Goal: Task Accomplishment & Management: Use online tool/utility

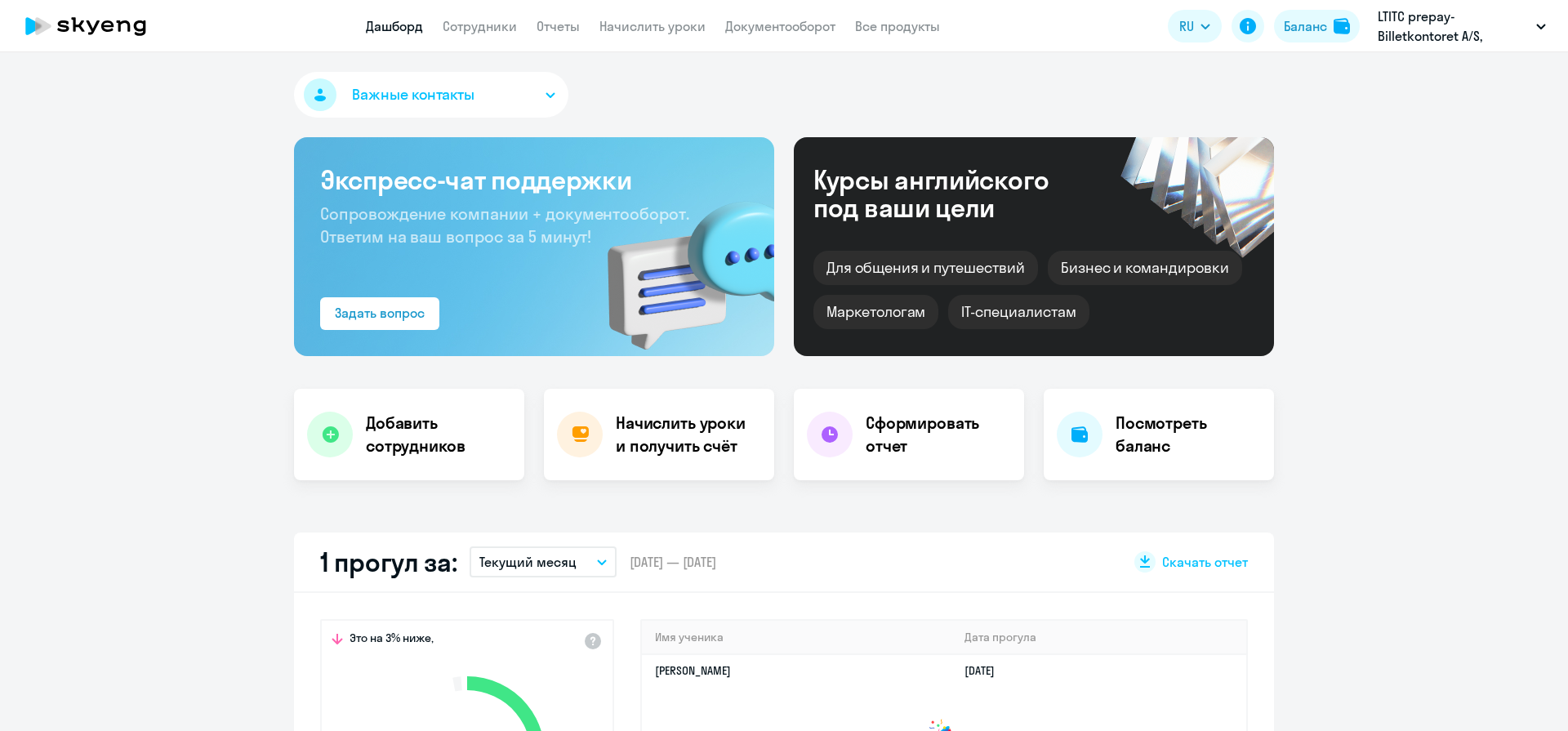
select select "30"
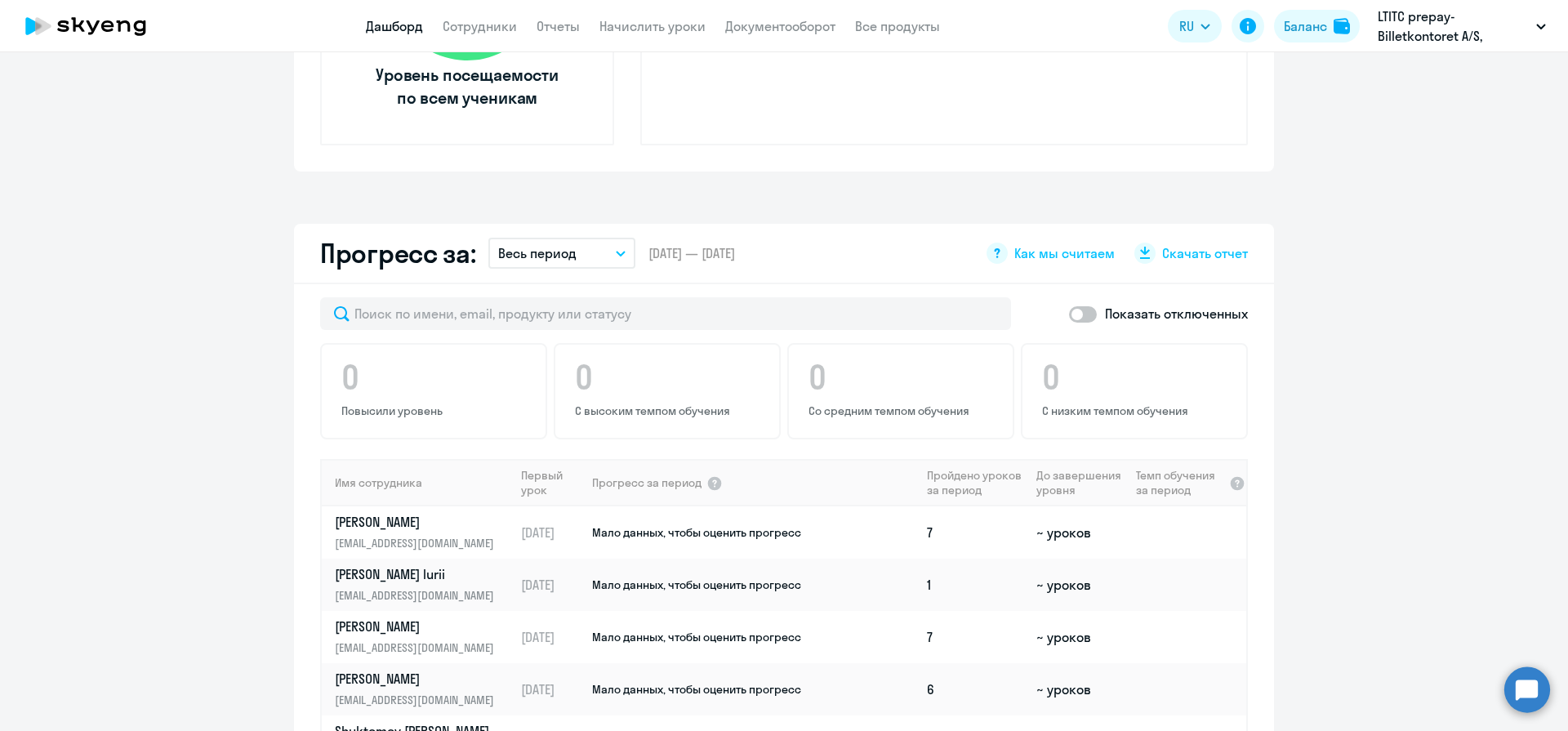
scroll to position [776, 0]
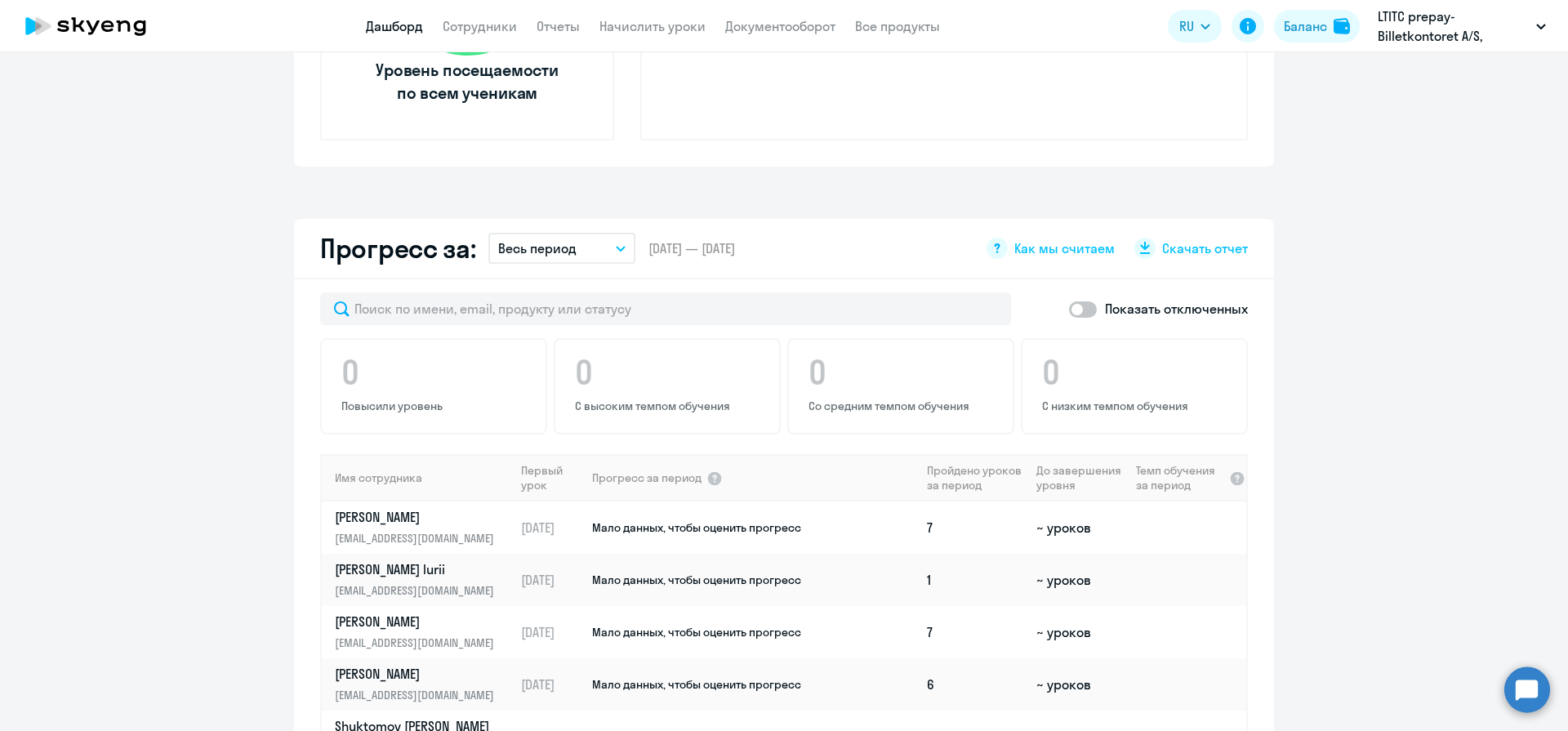
click at [570, 236] on button "Весь период" at bounding box center [561, 247] width 147 height 31
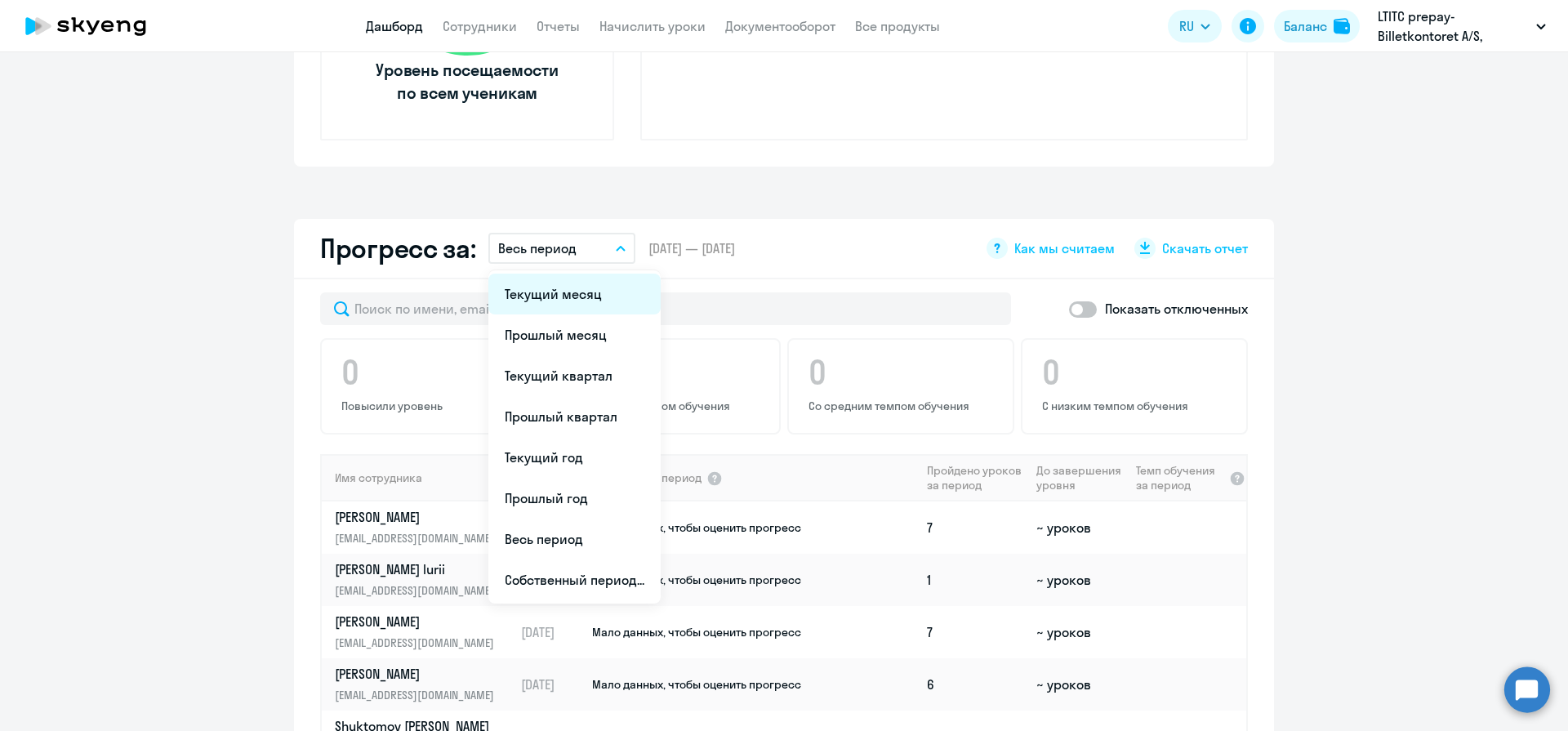
click at [565, 295] on li "Текущий месяц" at bounding box center [574, 293] width 173 height 41
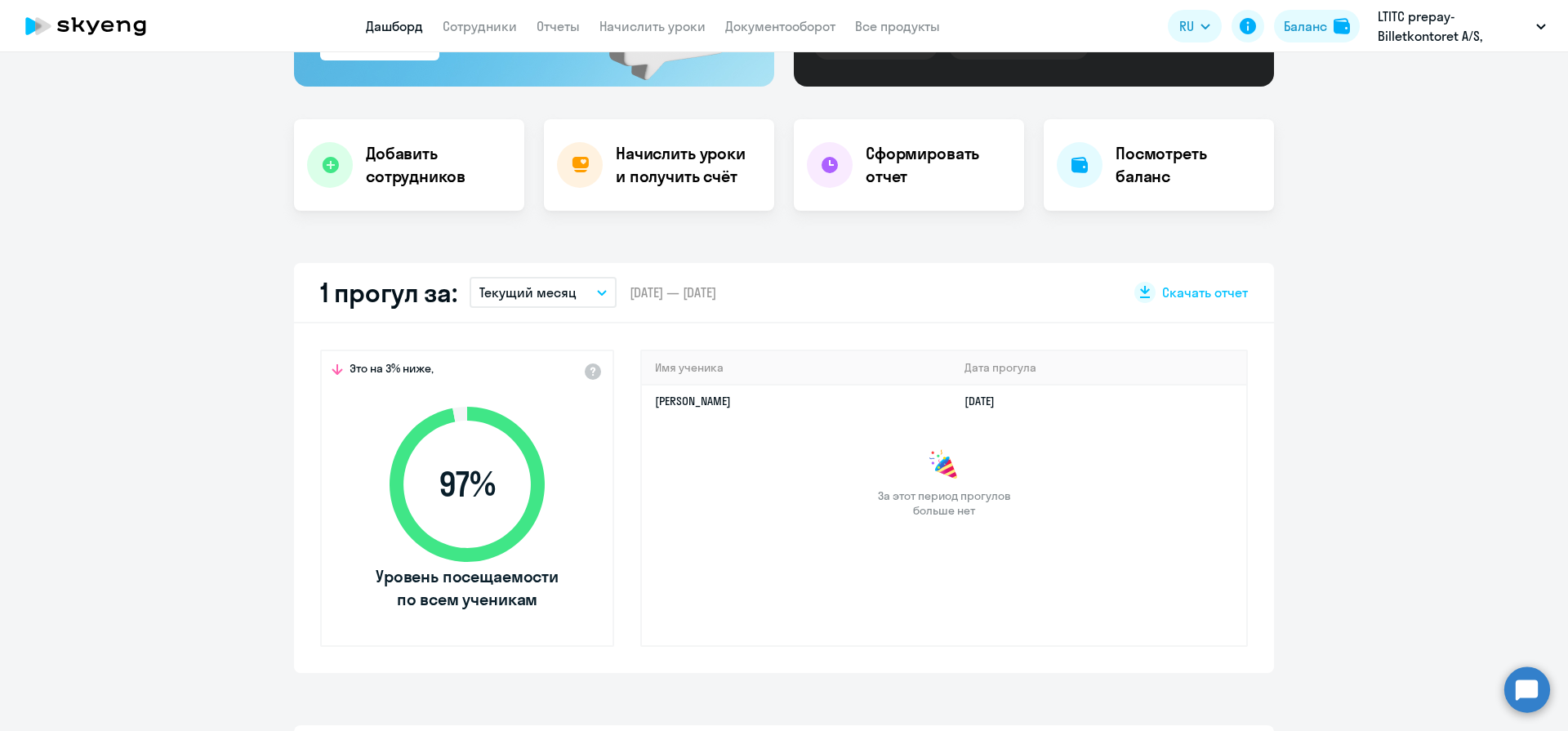
scroll to position [65, 0]
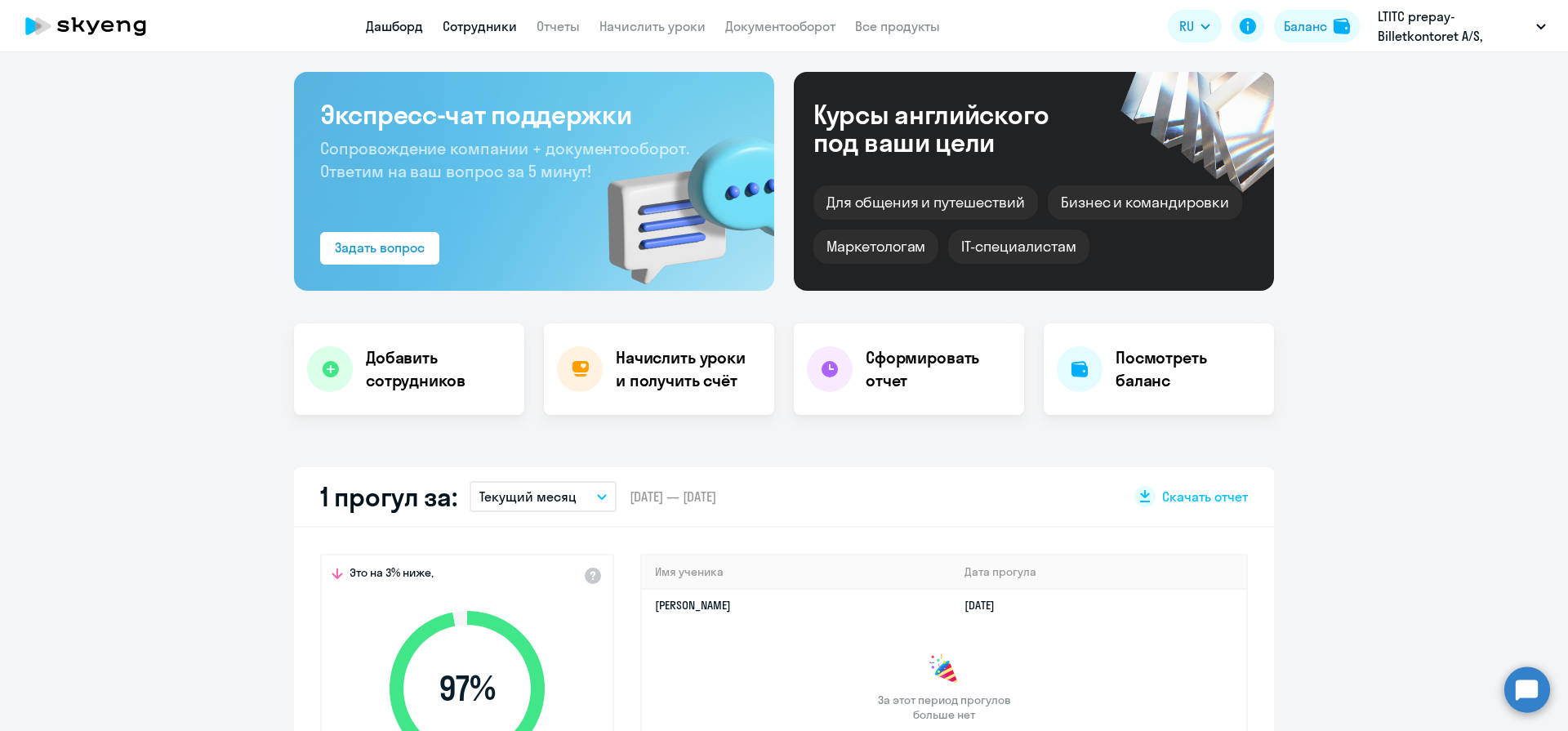
click at [453, 29] on link "Сотрудники" at bounding box center [480, 26] width 74 height 16
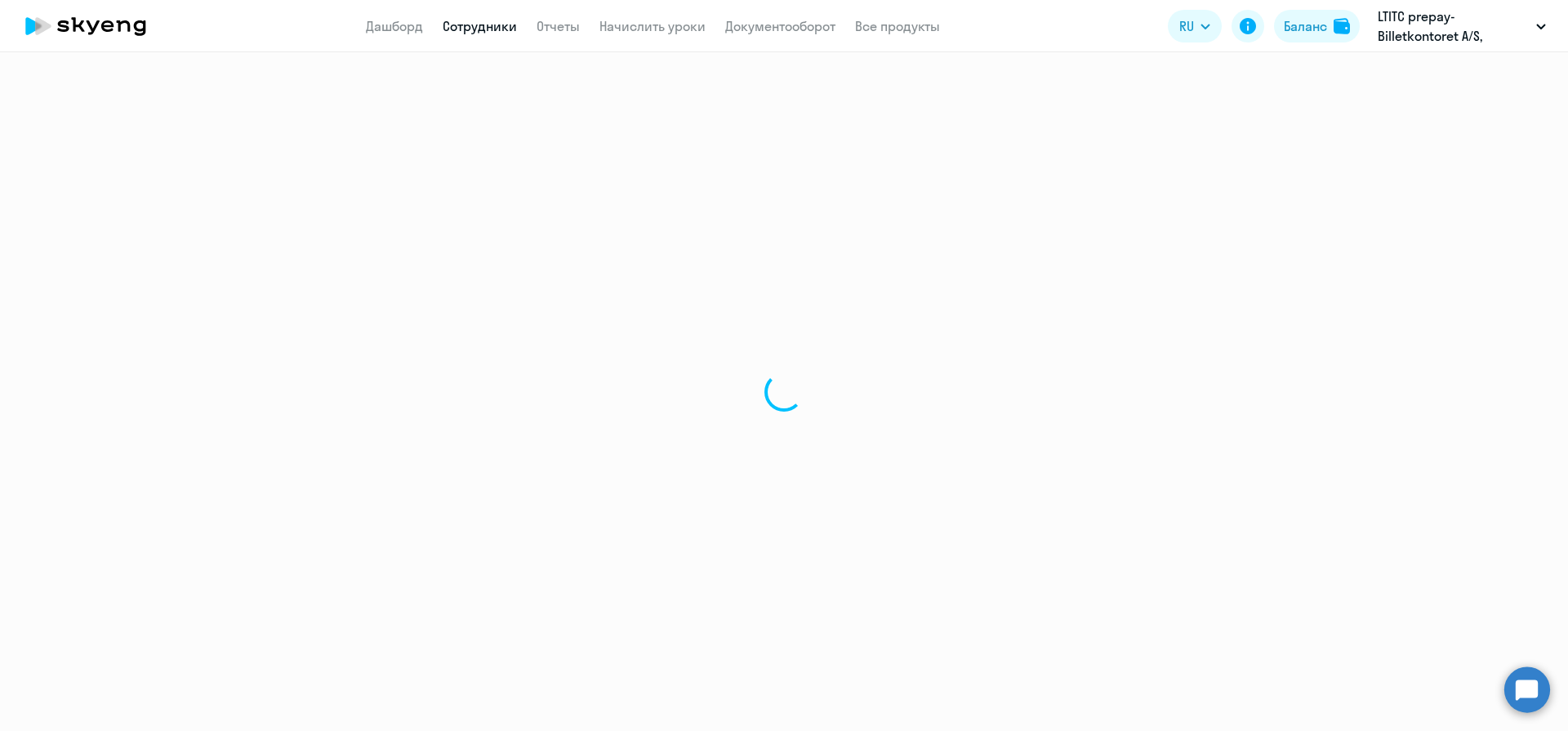
select select "30"
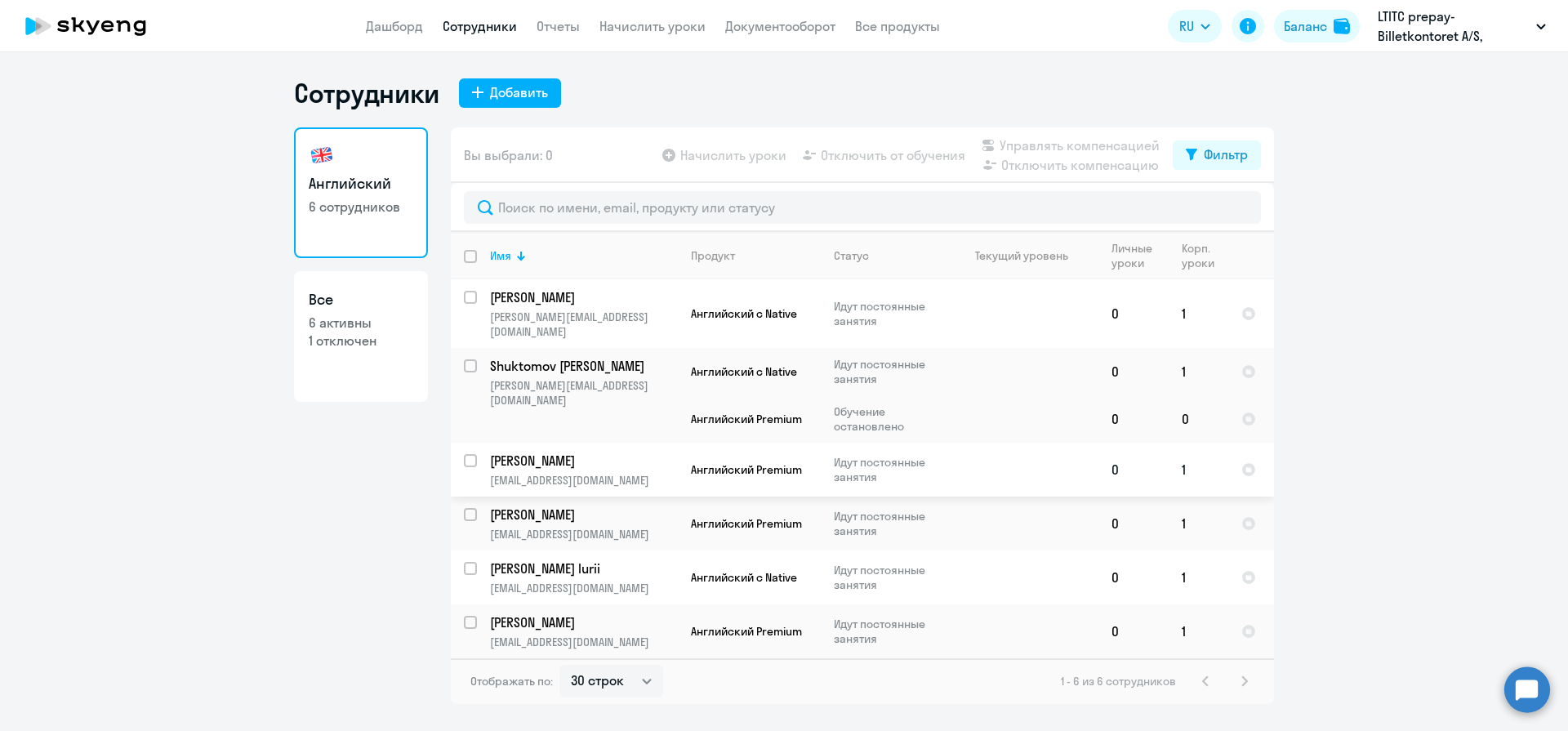
click at [556, 452] on p "[PERSON_NAME]" at bounding box center [582, 461] width 185 height 18
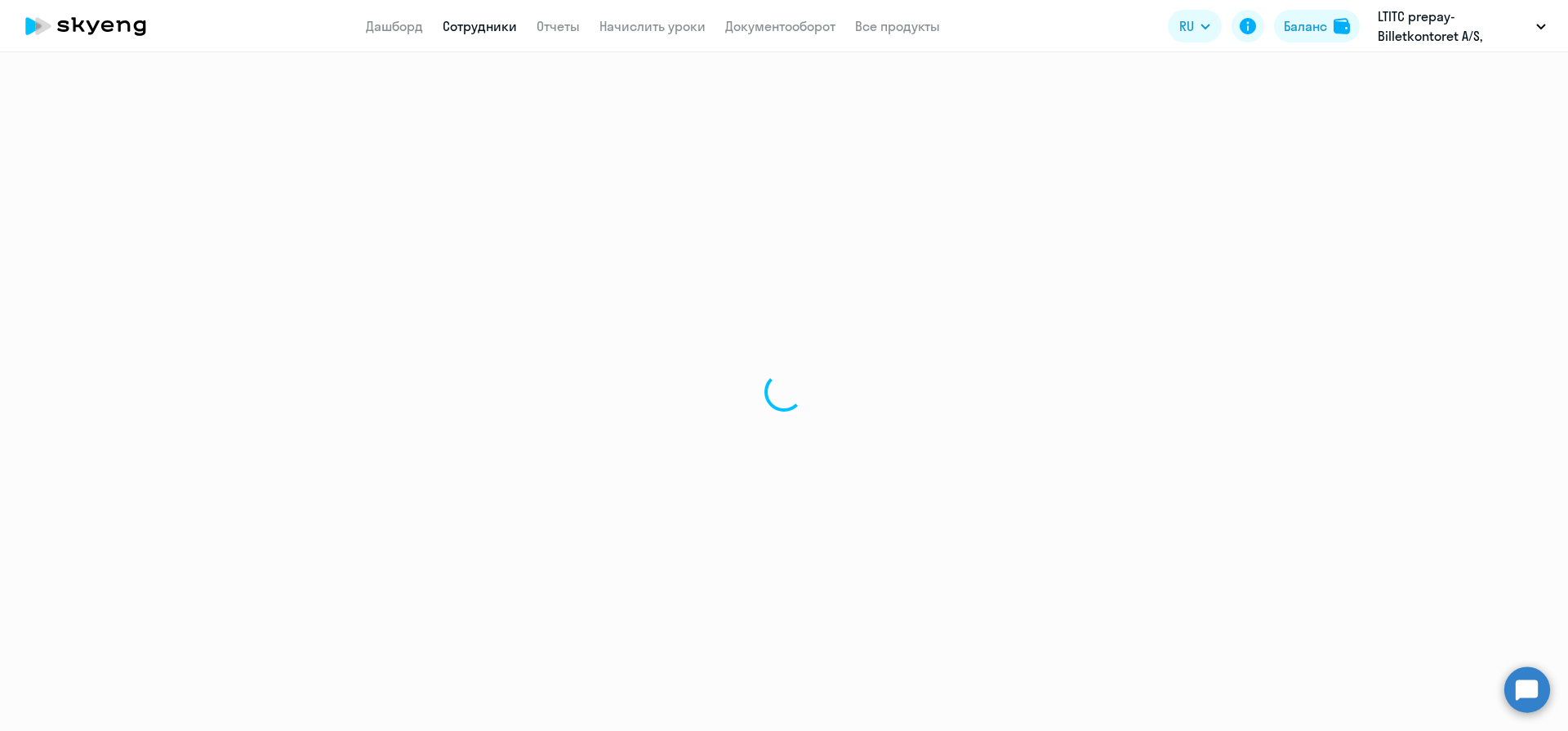
select select "english"
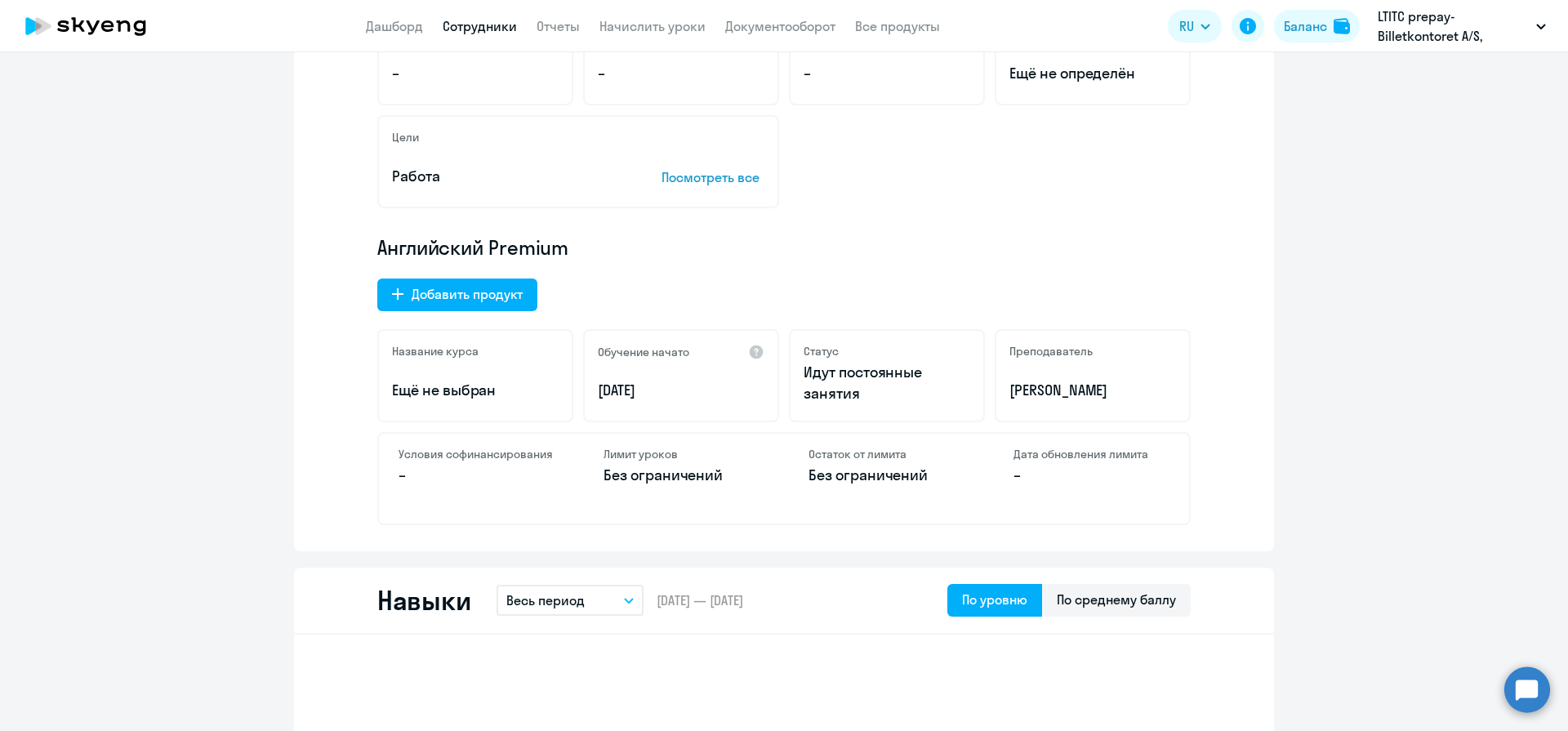
scroll to position [626, 0]
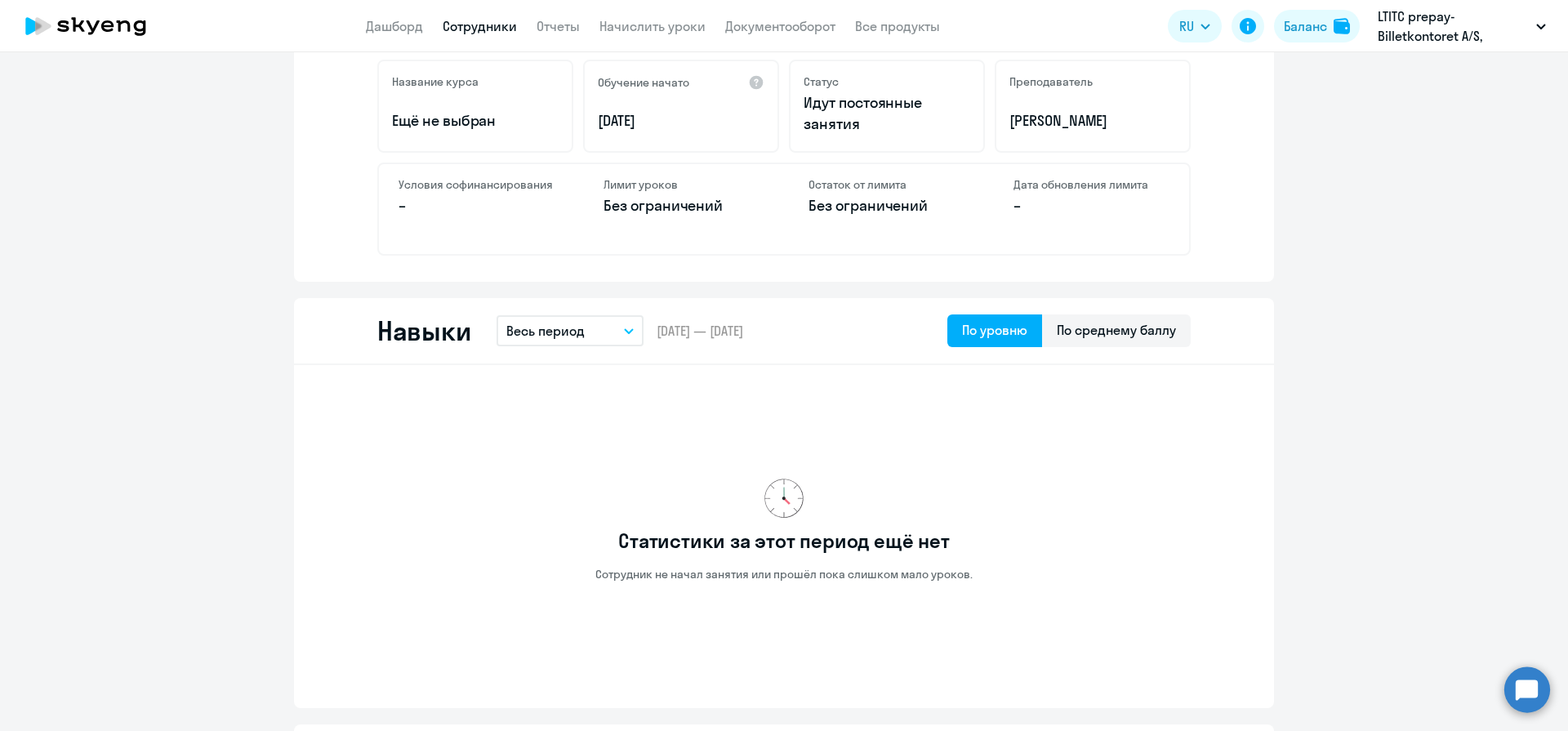
click at [565, 339] on p "Весь период" at bounding box center [545, 331] width 79 height 20
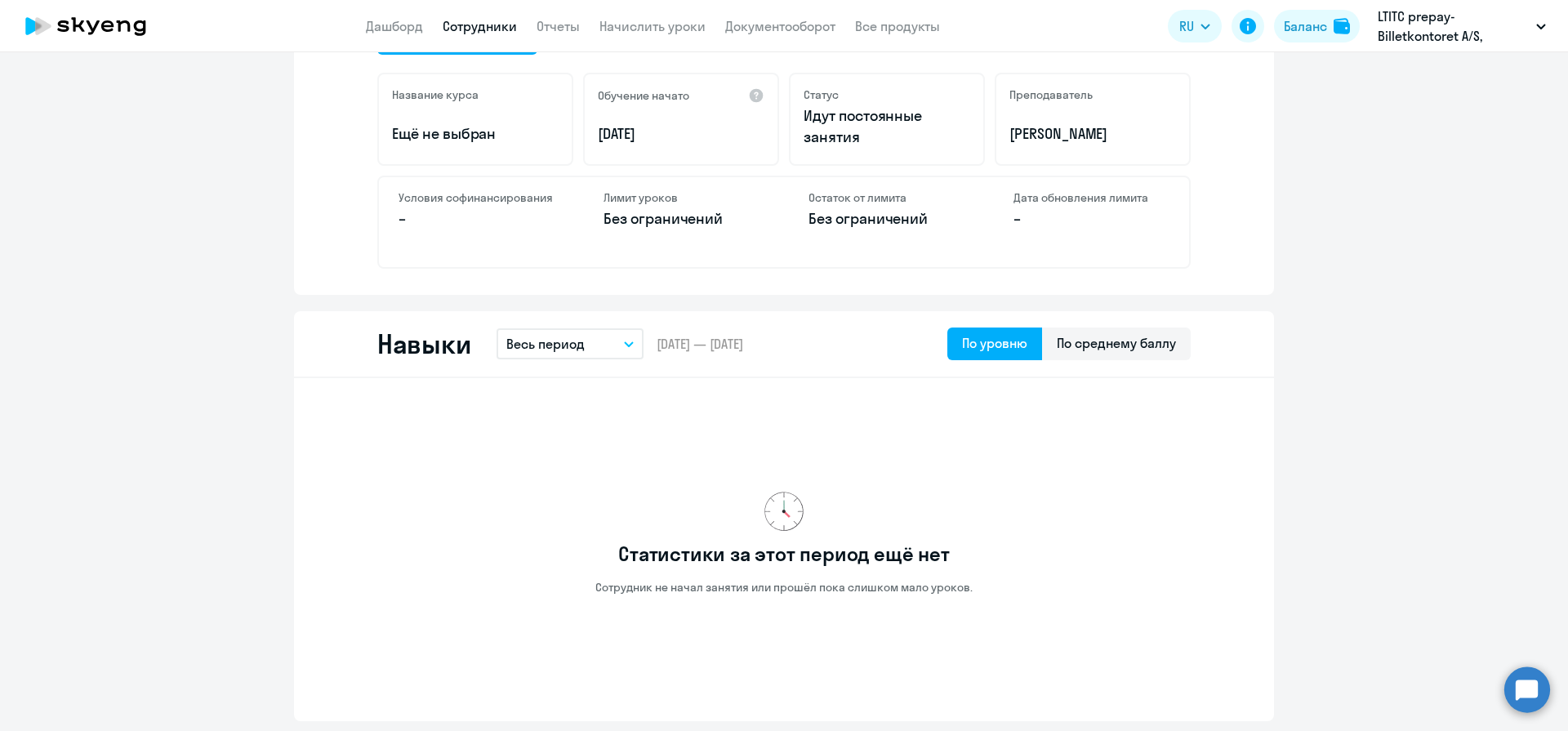
scroll to position [385, 0]
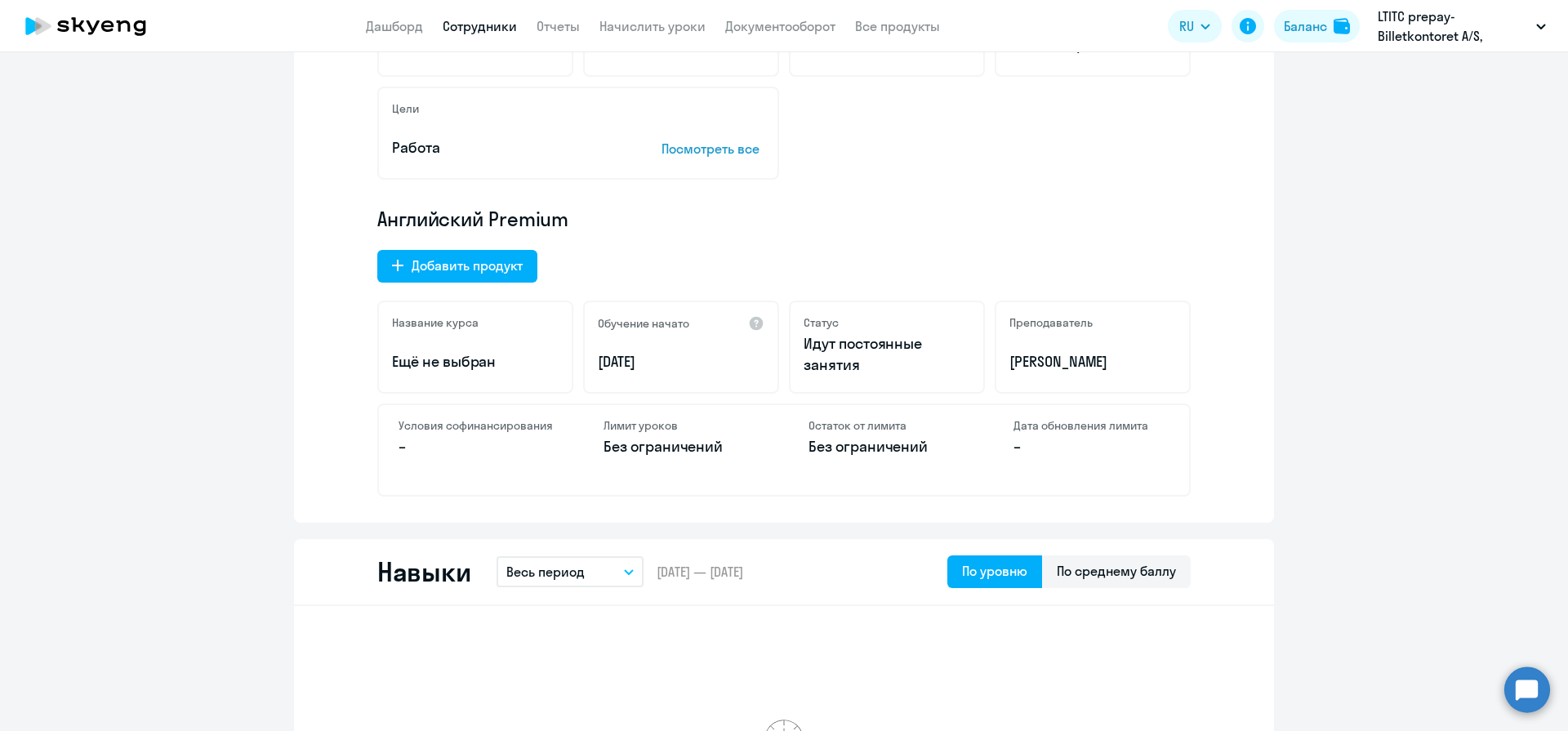
drag, startPoint x: 612, startPoint y: 430, endPoint x: 734, endPoint y: 454, distance: 124.3
click at [734, 454] on div "Лимит уроков Без ограничений" at bounding box center [681, 450] width 196 height 90
click at [731, 451] on p "Без ограничений" at bounding box center [681, 446] width 156 height 21
drag, startPoint x: 722, startPoint y: 448, endPoint x: 601, endPoint y: 422, distance: 123.8
click at [588, 424] on div "Лимит уроков Без ограничений" at bounding box center [681, 450] width 196 height 90
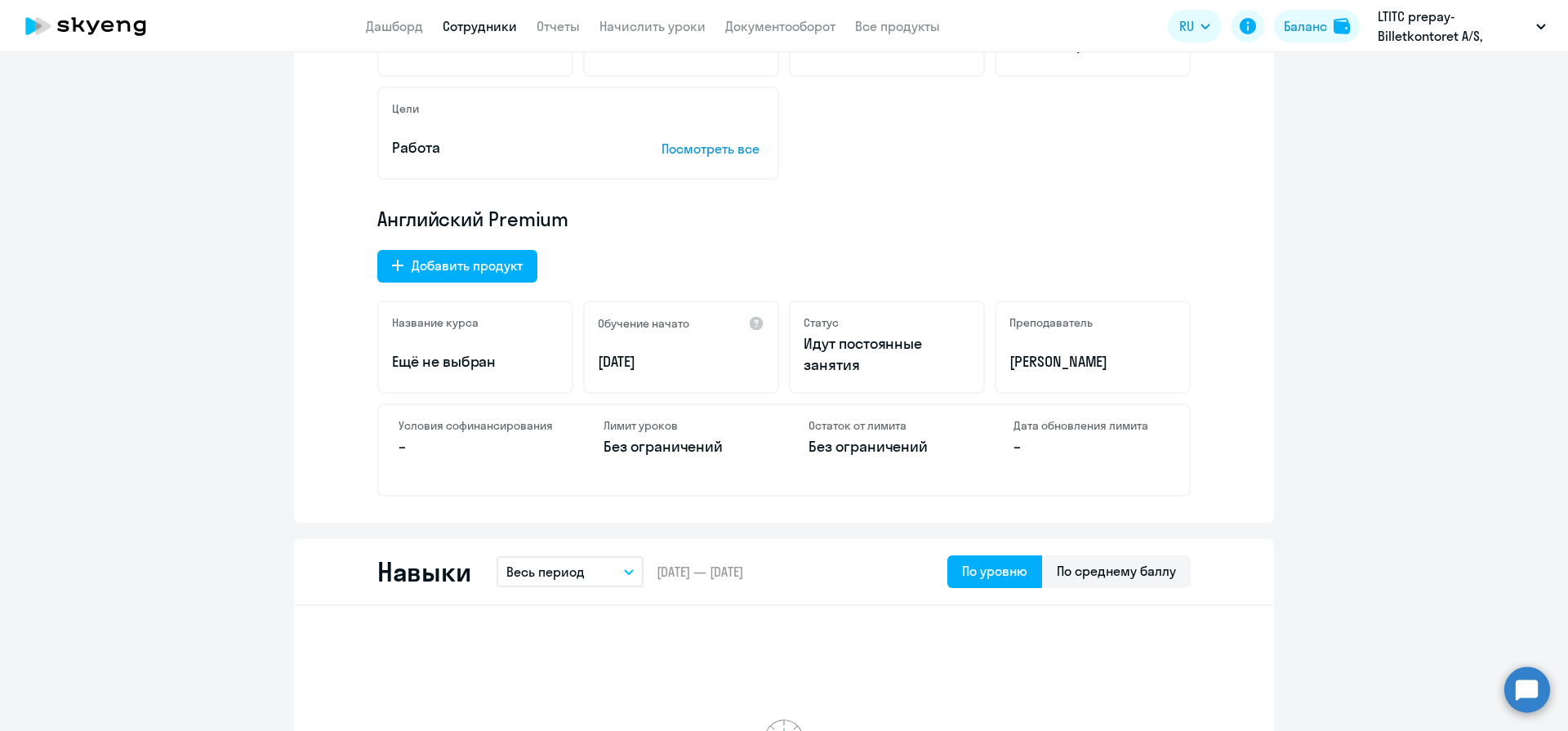
click at [841, 443] on p "Без ограничений" at bounding box center [886, 446] width 156 height 21
drag, startPoint x: 866, startPoint y: 439, endPoint x: 938, endPoint y: 452, distance: 73.2
click at [938, 452] on div "Остаток от лимита Без ограничений" at bounding box center [887, 450] width 196 height 90
click at [938, 452] on p "Без ограничений" at bounding box center [886, 446] width 156 height 21
drag, startPoint x: 925, startPoint y: 452, endPoint x: 773, endPoint y: 423, distance: 154.7
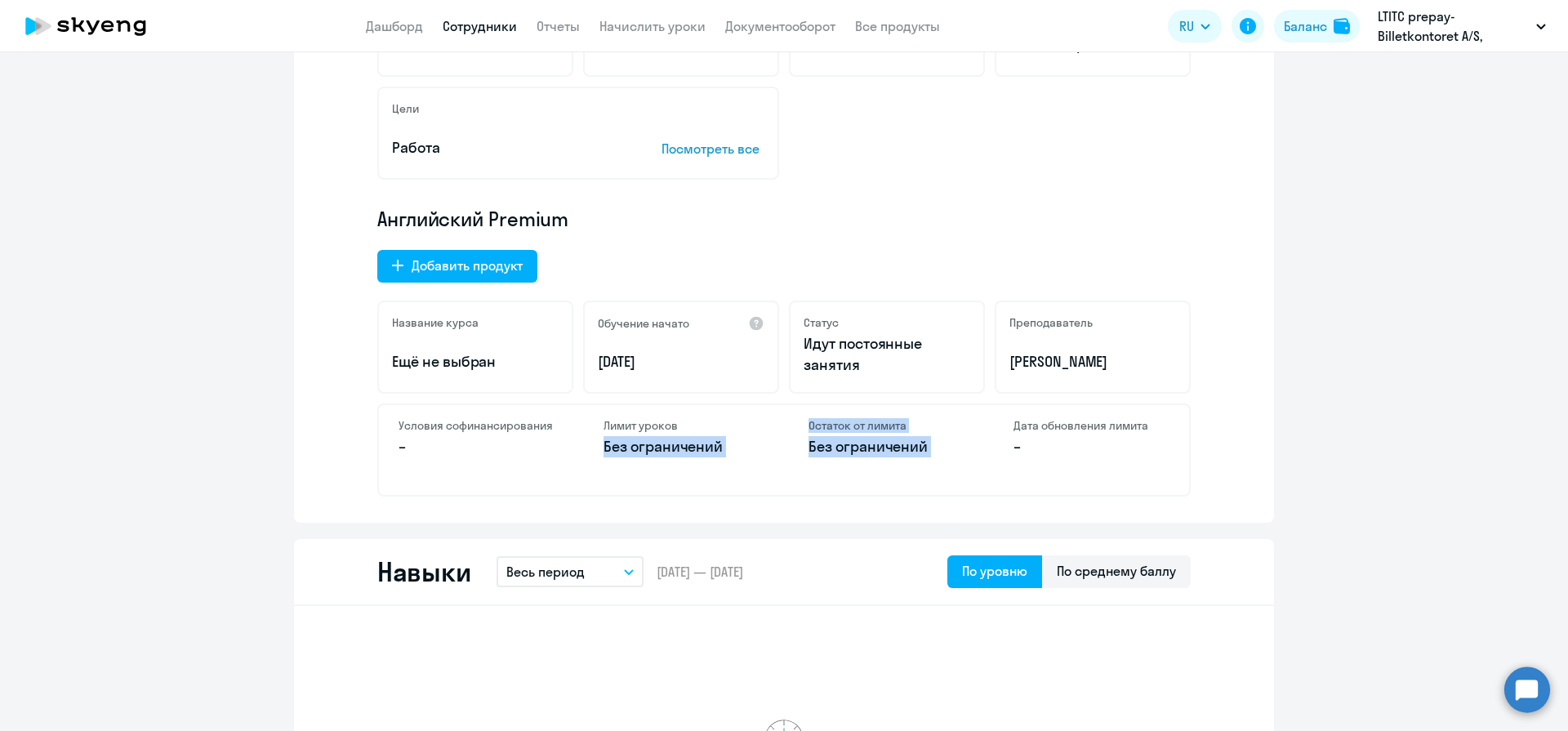
click at [773, 423] on div "Условия софинансирования – Лимит уроков Без ограничений Остаток от лимита Без о…" at bounding box center [783, 449] width 813 height 93
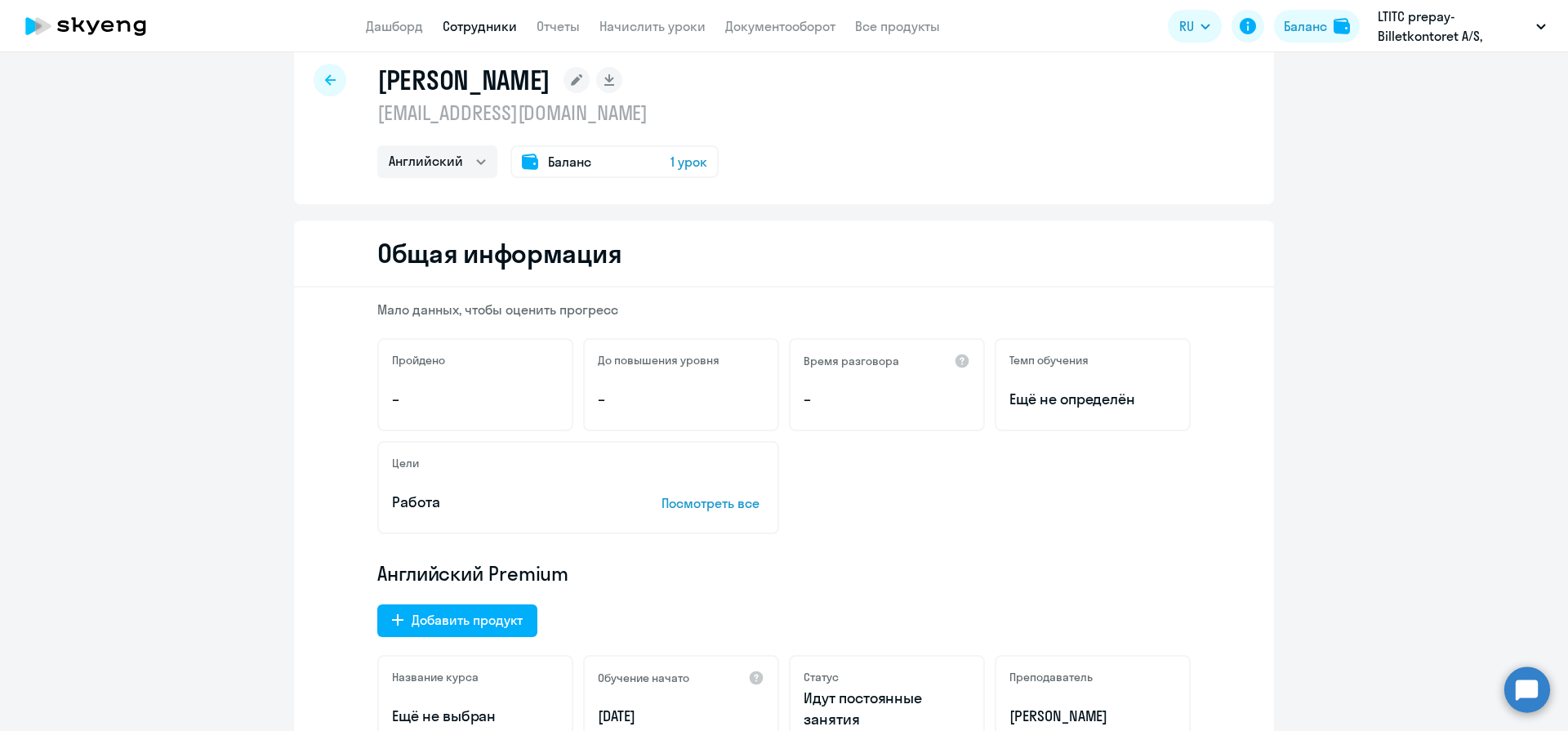
scroll to position [0, 0]
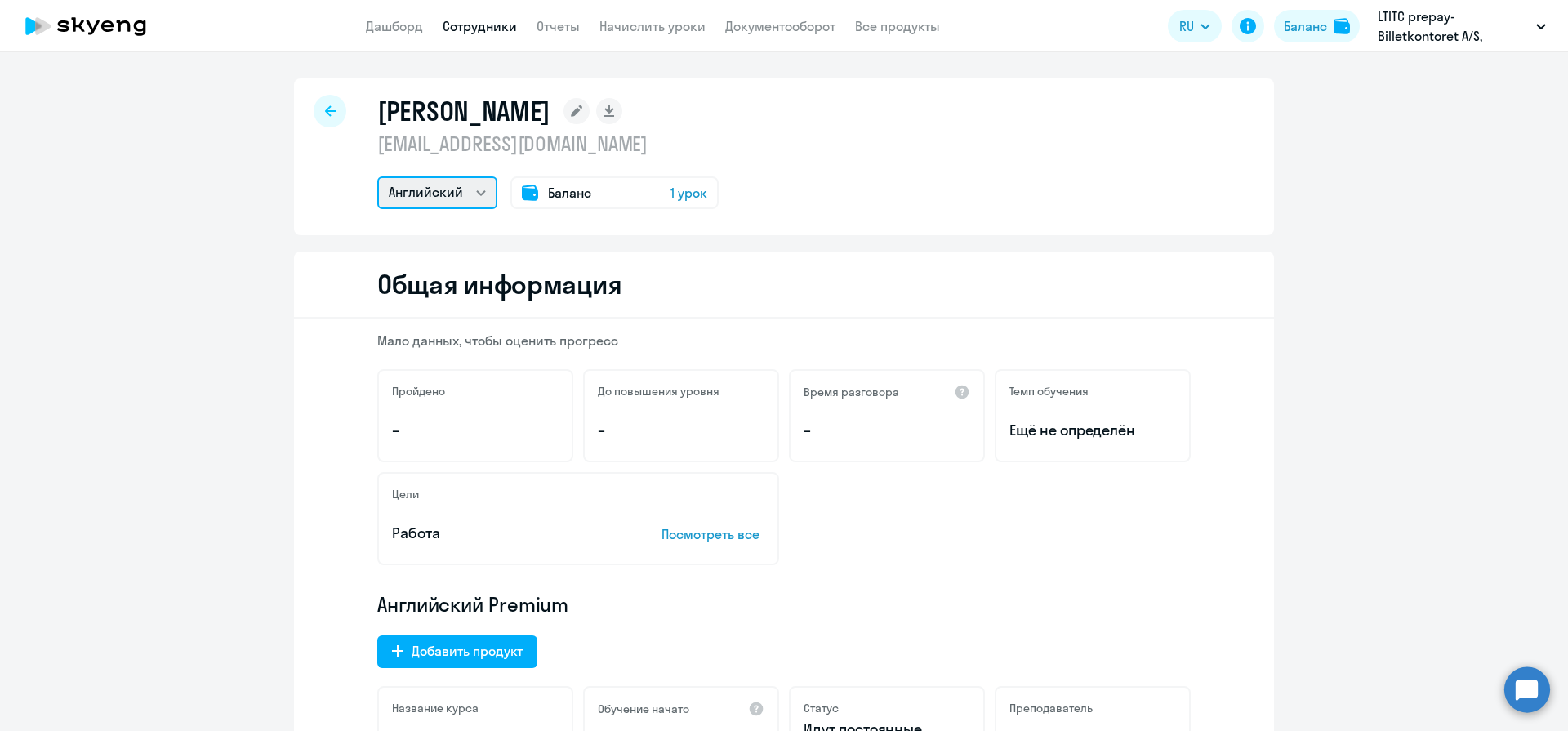
click at [443, 206] on select "Английский" at bounding box center [437, 192] width 120 height 33
click at [326, 110] on icon at bounding box center [330, 111] width 11 height 11
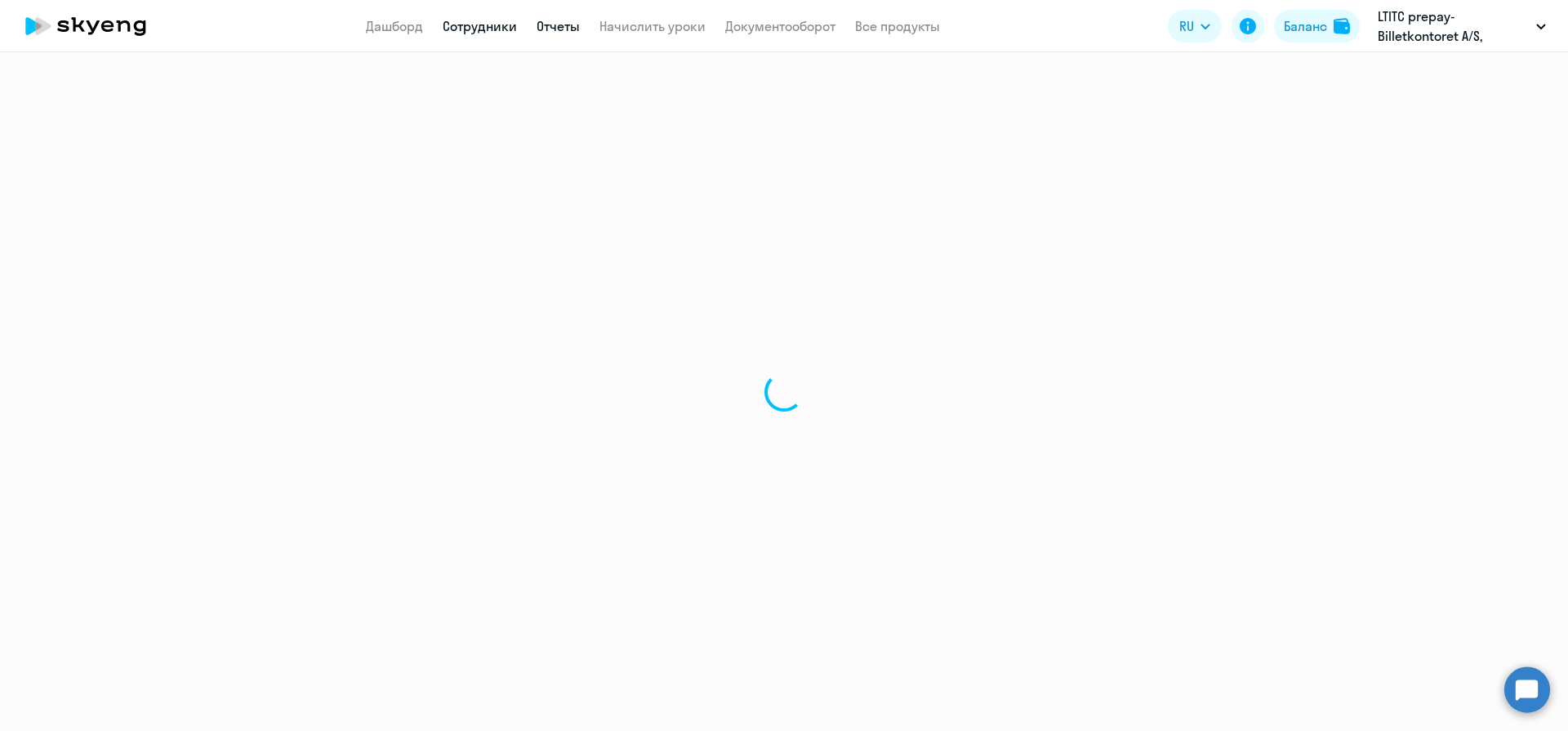
select select "30"
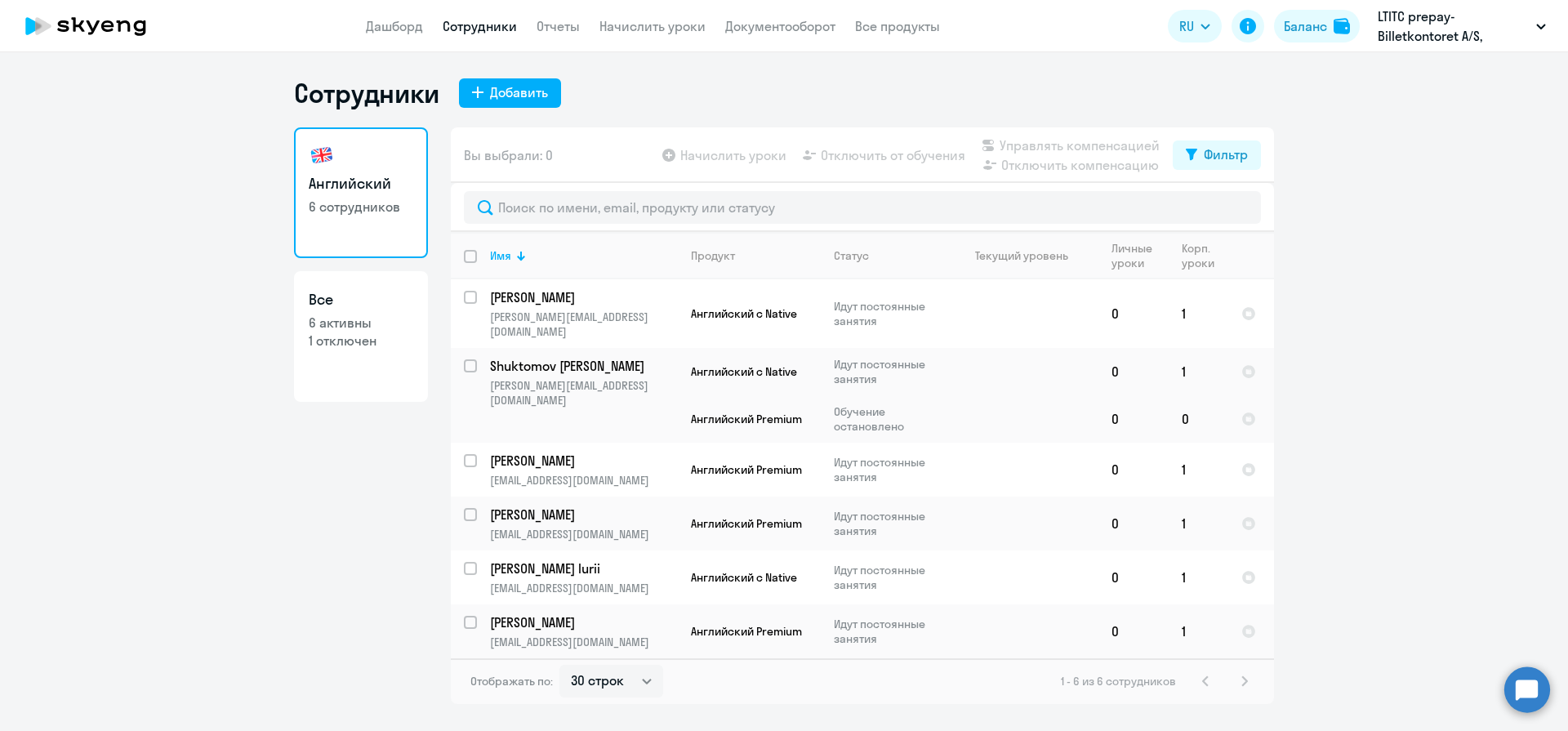
click at [403, 33] on link "Дашборд" at bounding box center [394, 26] width 57 height 16
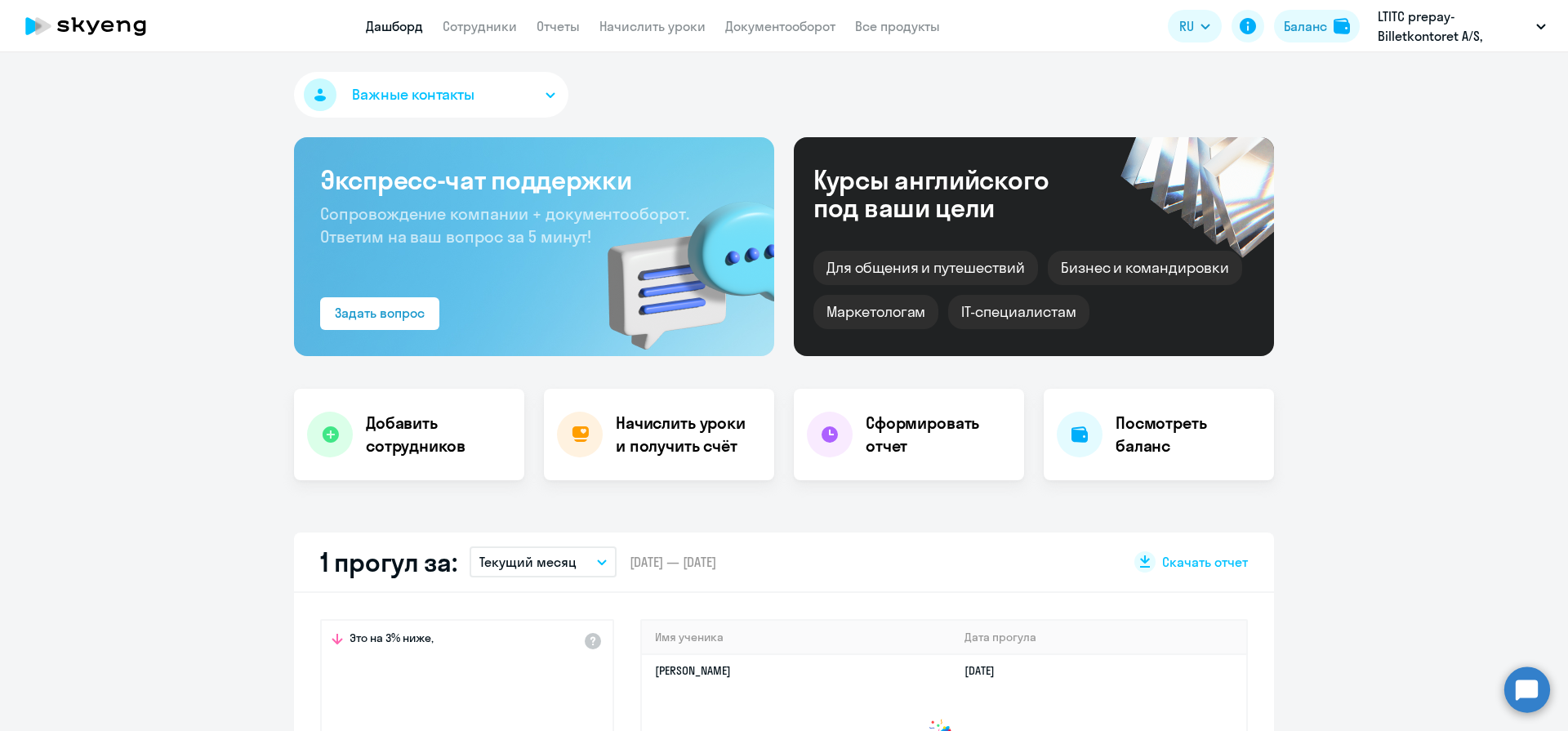
select select "30"
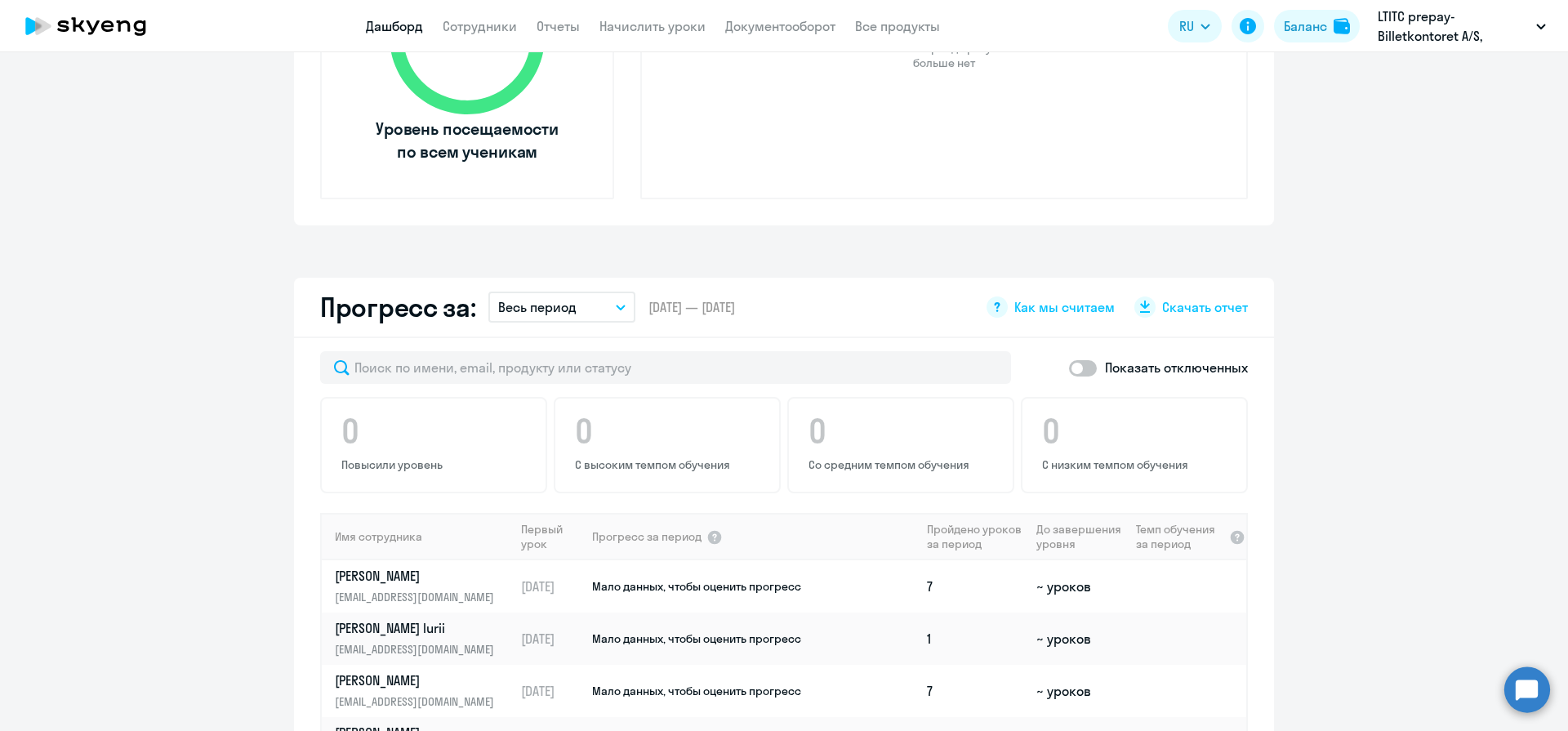
scroll to position [685, 0]
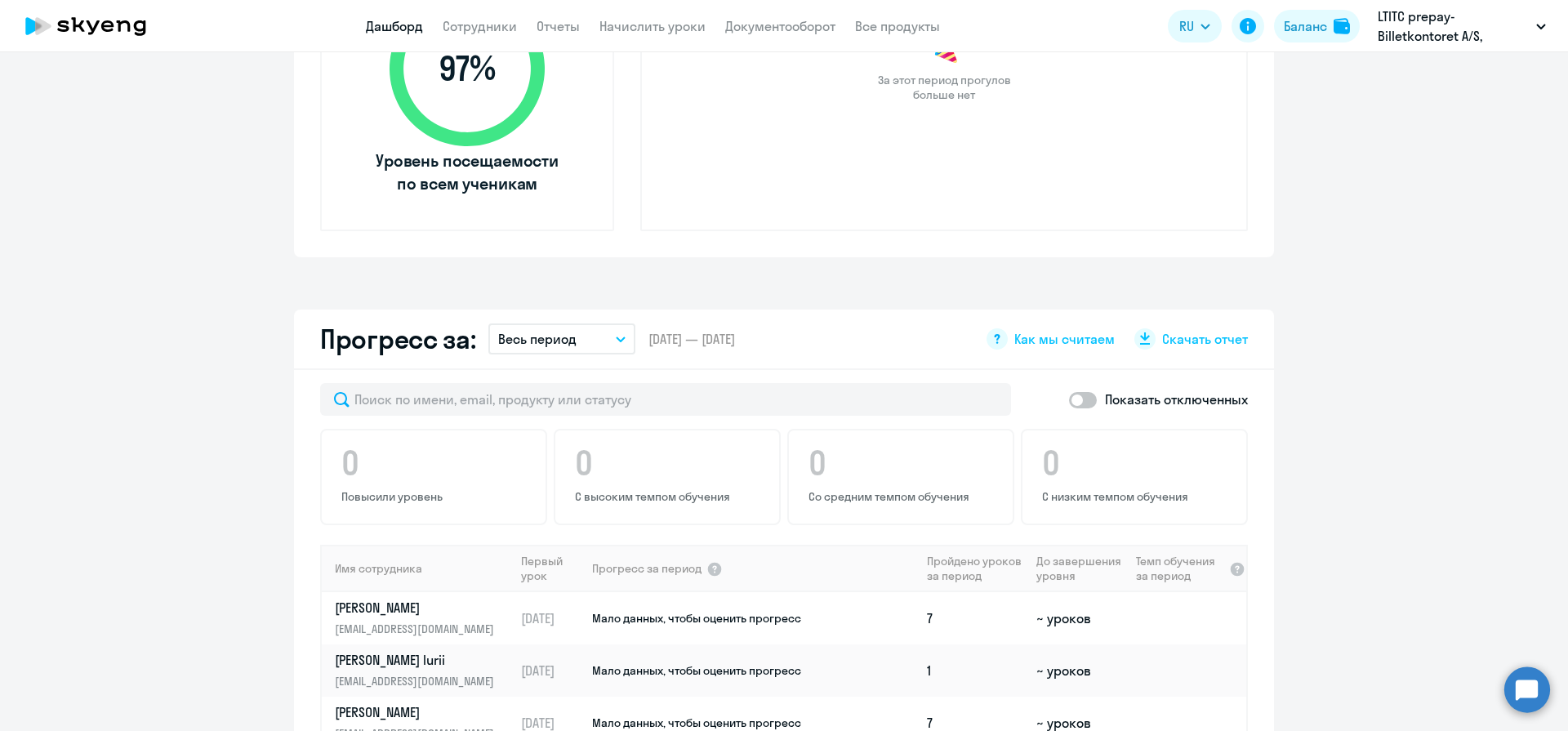
click at [586, 354] on div "Прогресс за: Весь период – [DATE] — [DATE] Как мы считаем Скачать отчет" at bounding box center [784, 339] width 980 height 61
click at [580, 344] on button "Весь период" at bounding box center [561, 338] width 147 height 31
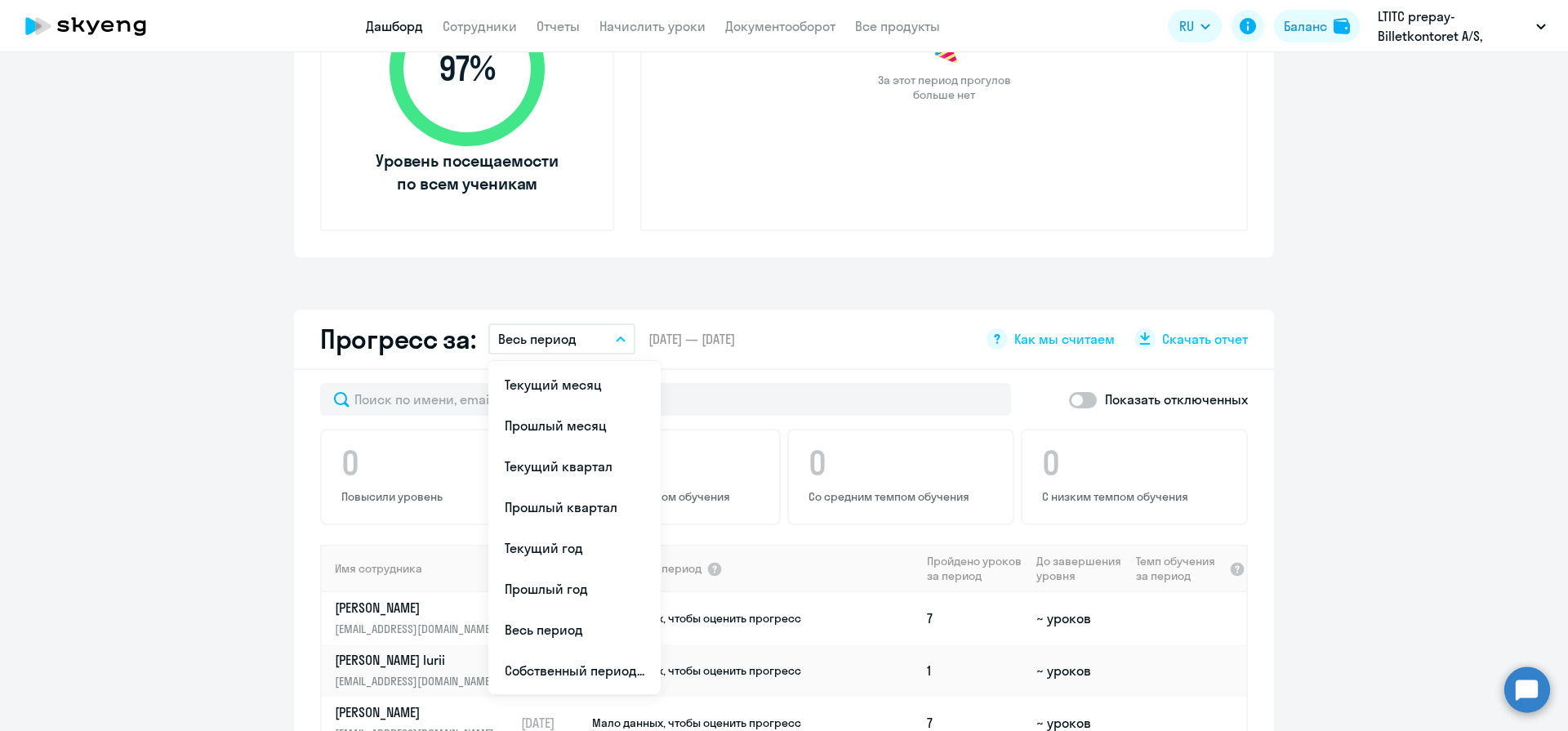
click at [1275, 344] on app-progress-dashboard "Прогресс за: Весь период Текущий месяц Прошлый месяц Текущий квартал [GEOGRAPHI…" at bounding box center [784, 650] width 1568 height 683
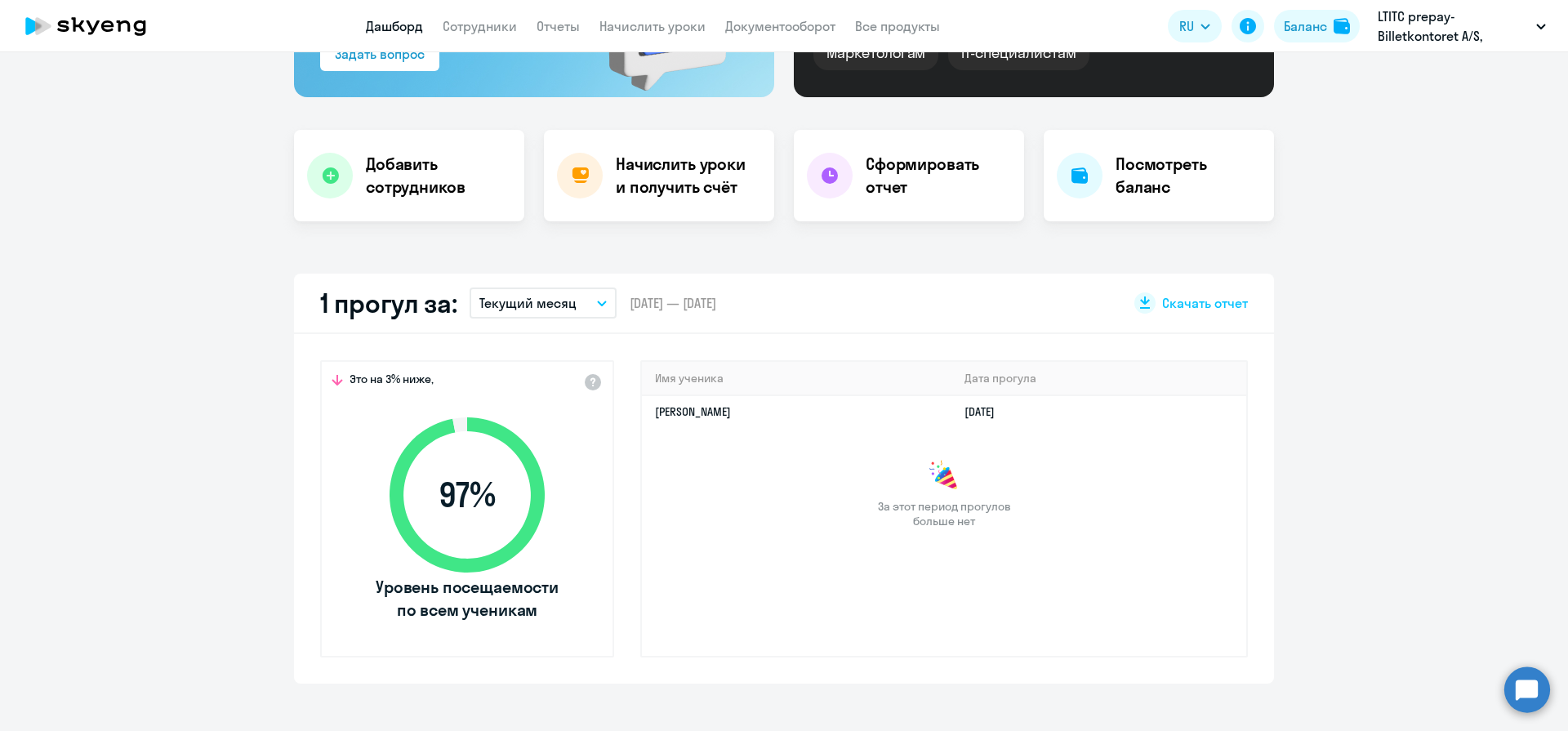
scroll to position [149, 0]
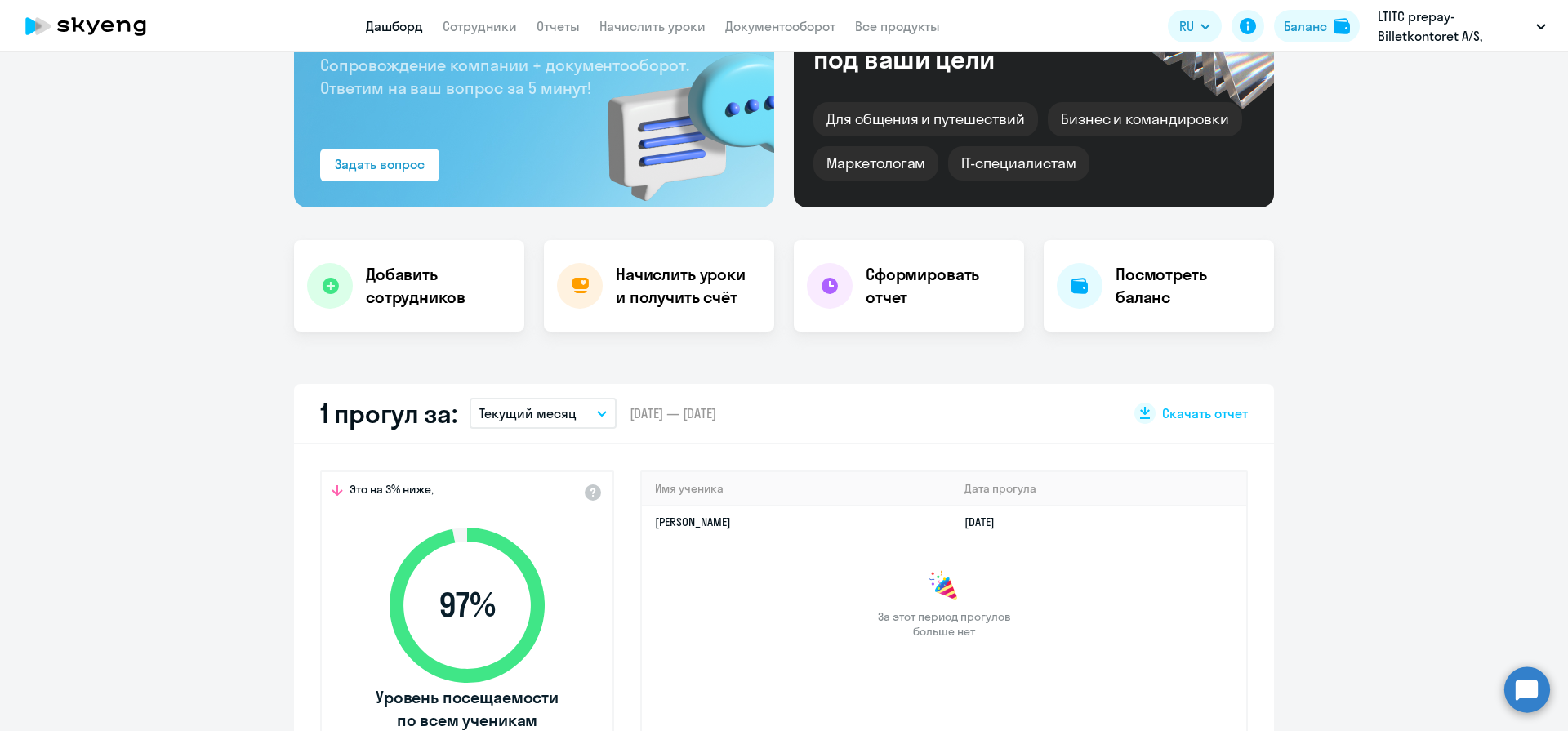
click at [564, 408] on p "Текущий месяц" at bounding box center [527, 413] width 97 height 20
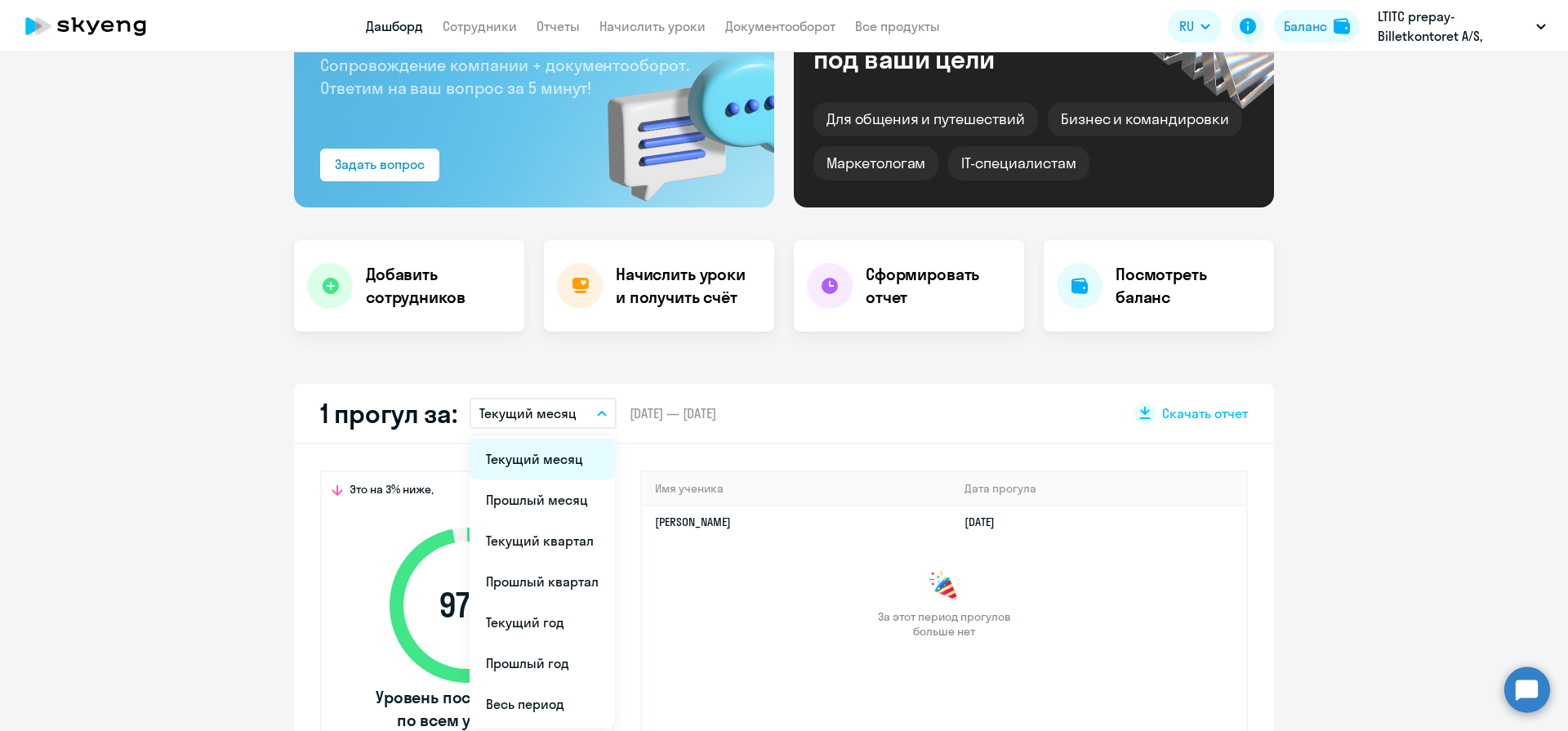
click at [555, 455] on li "Текущий месяц" at bounding box center [543, 459] width 146 height 41
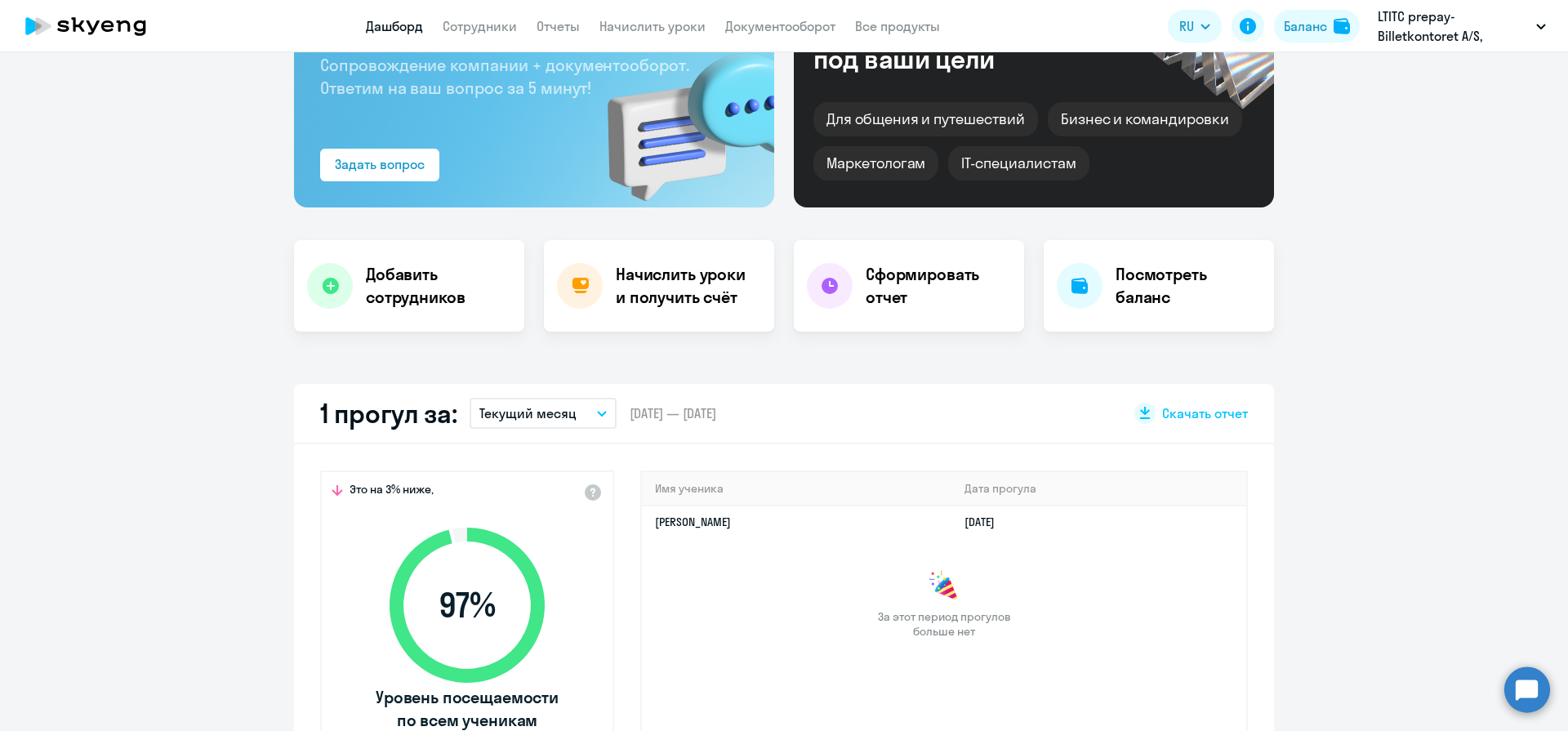
click at [1293, 431] on app-truancy-attendance-dashboard "1 прогул за: Текущий месяц Текущий месяц Прошлый месяц Текущий квартал [GEOGRAP…" at bounding box center [784, 588] width 1568 height 410
click at [905, 309] on div "Сформировать отчет" at bounding box center [909, 286] width 230 height 92
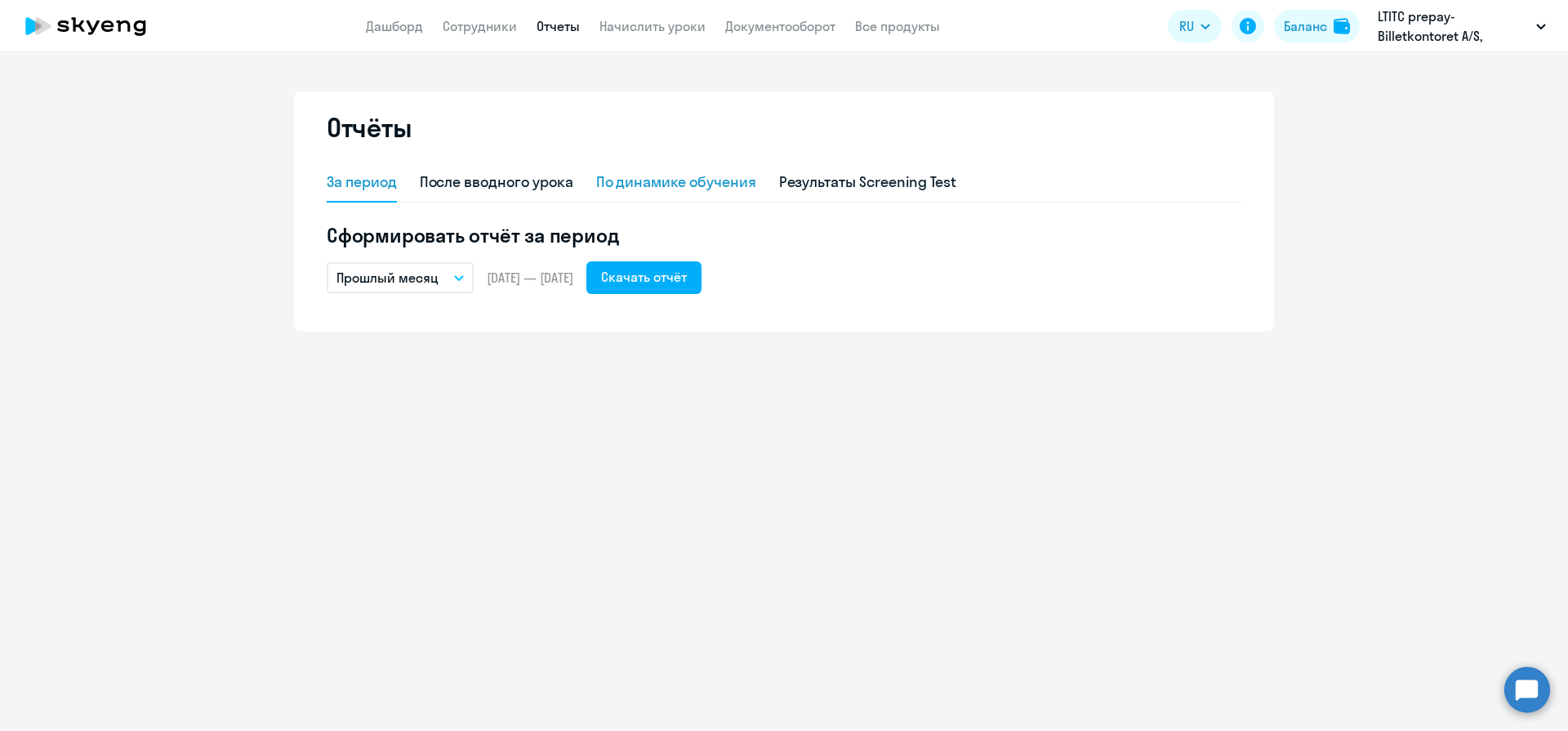
click at [689, 186] on div "По динамике обучения" at bounding box center [676, 182] width 160 height 21
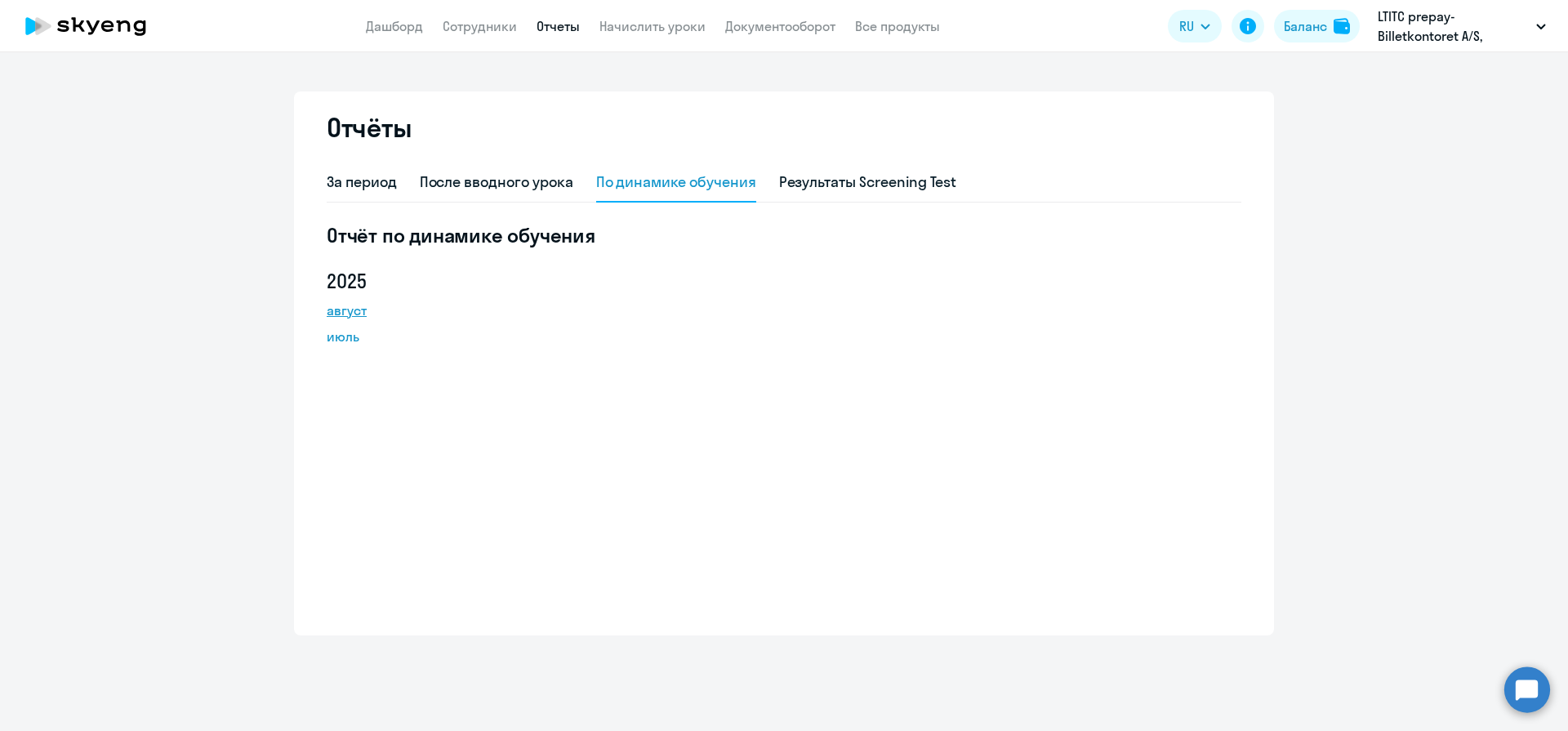
click at [412, 317] on link "август" at bounding box center [399, 310] width 147 height 20
